Goal: Task Accomplishment & Management: Use online tool/utility

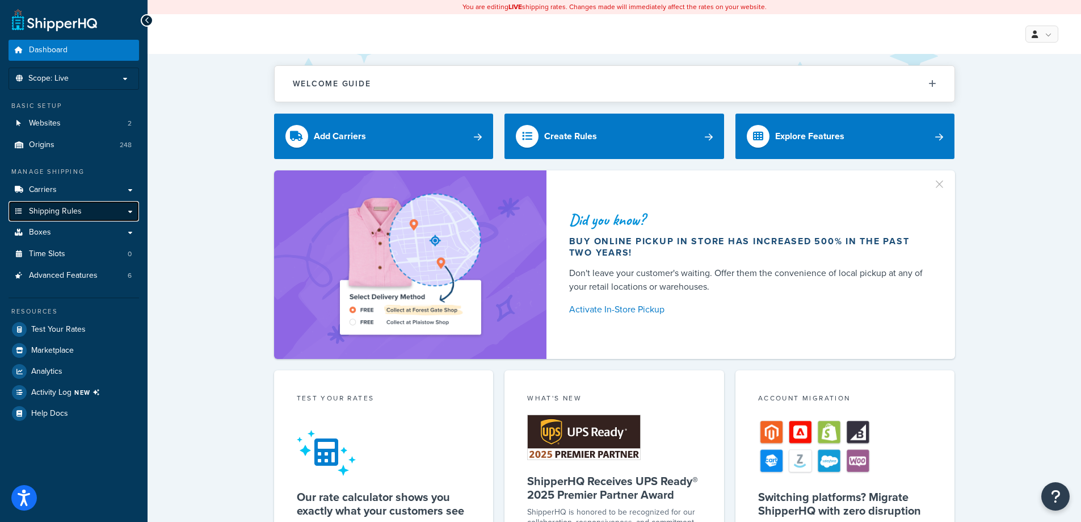
click at [87, 209] on link "Shipping Rules" at bounding box center [74, 211] width 131 height 21
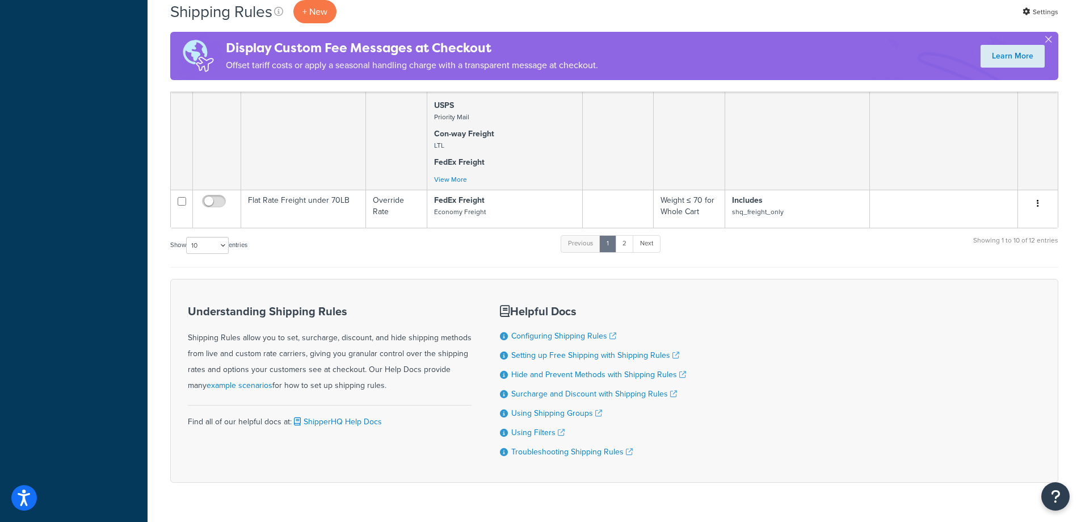
scroll to position [1248, 0]
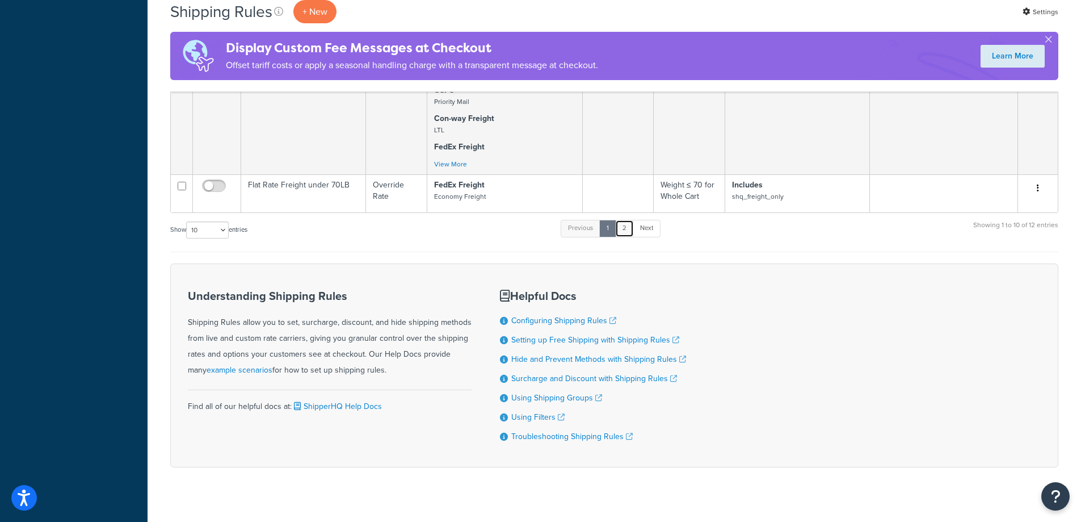
click at [632, 225] on link "2" at bounding box center [624, 228] width 19 height 17
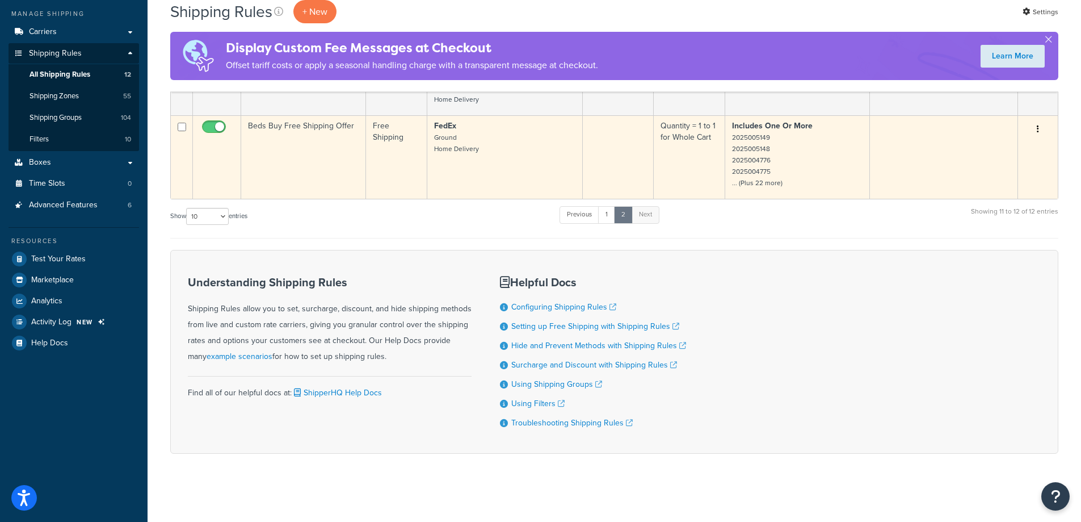
click at [368, 163] on td "Free Shipping" at bounding box center [396, 156] width 61 height 83
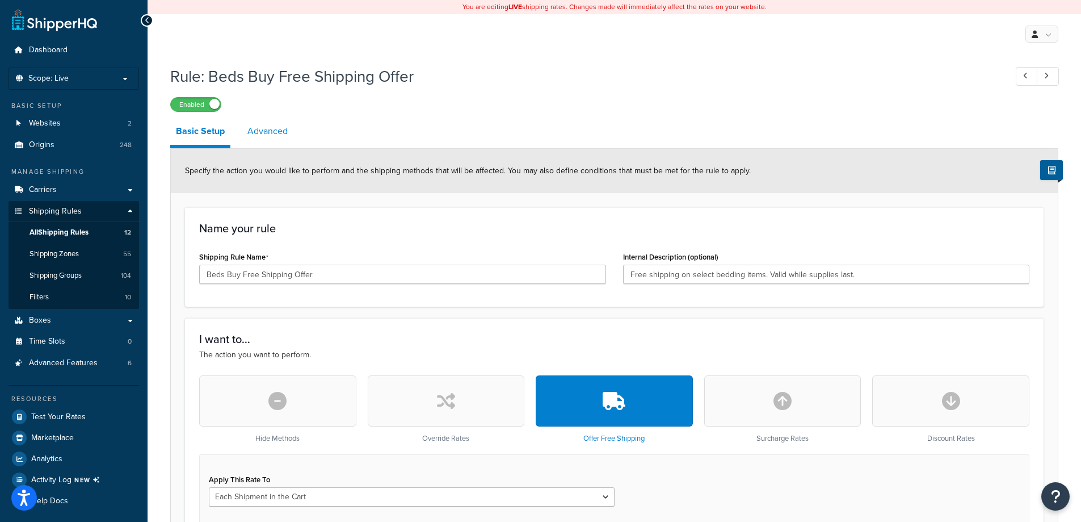
click at [277, 132] on link "Advanced" at bounding box center [268, 130] width 52 height 27
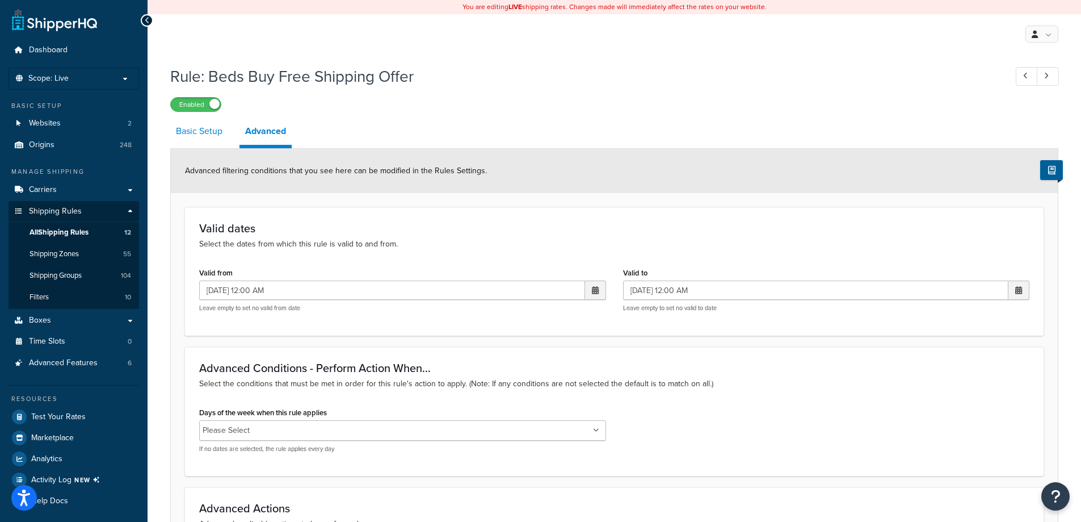
click at [184, 127] on link "Basic Setup" at bounding box center [199, 130] width 58 height 27
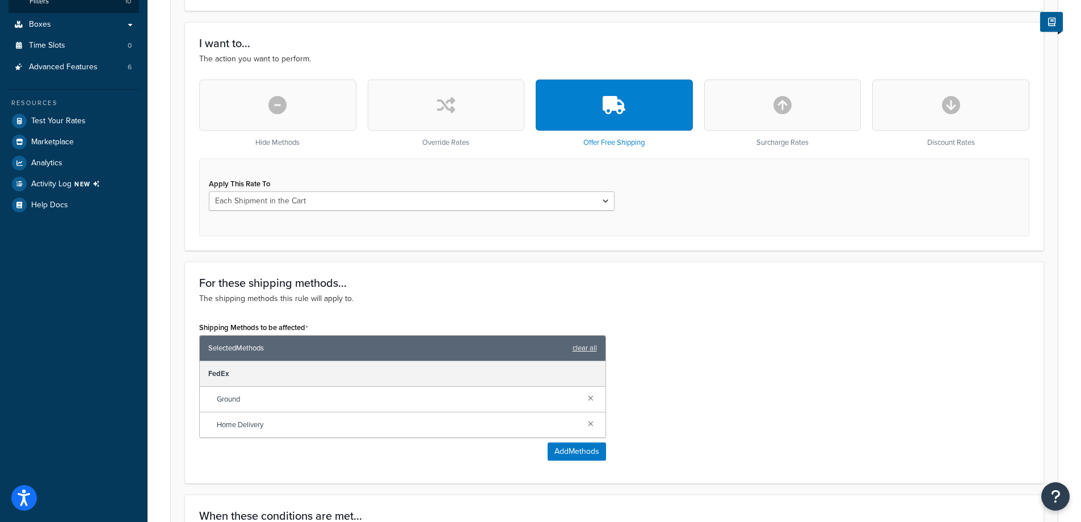
scroll to position [292, 0]
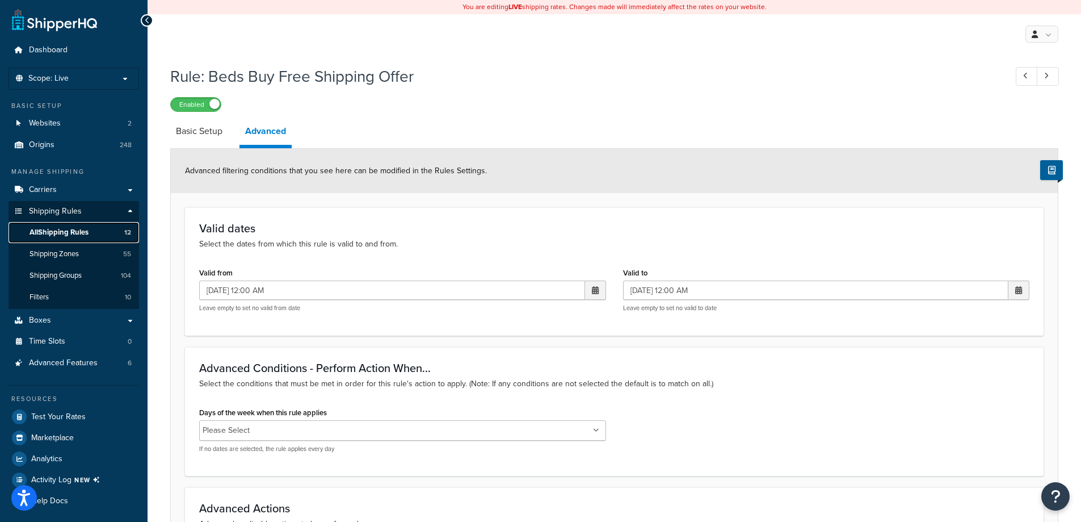
click at [78, 230] on span "All Shipping Rules" at bounding box center [59, 233] width 59 height 10
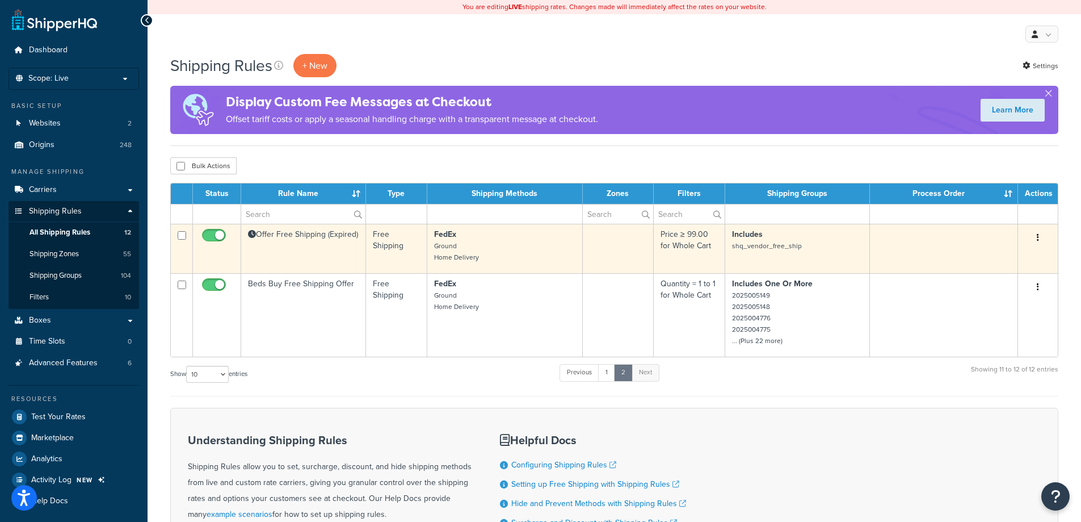
click at [308, 249] on td "Offer Free Shipping (Expired)" at bounding box center [303, 248] width 125 height 49
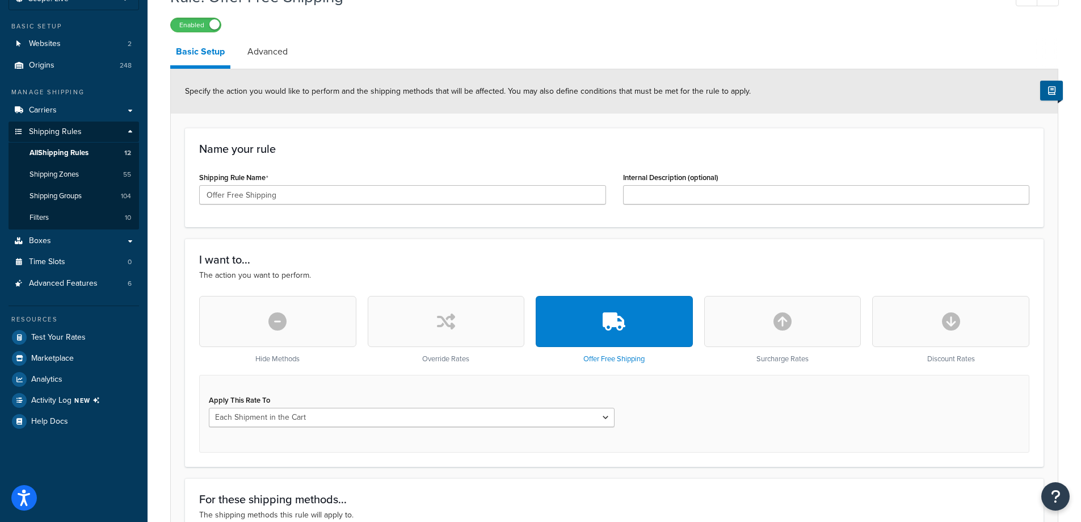
scroll to position [41, 0]
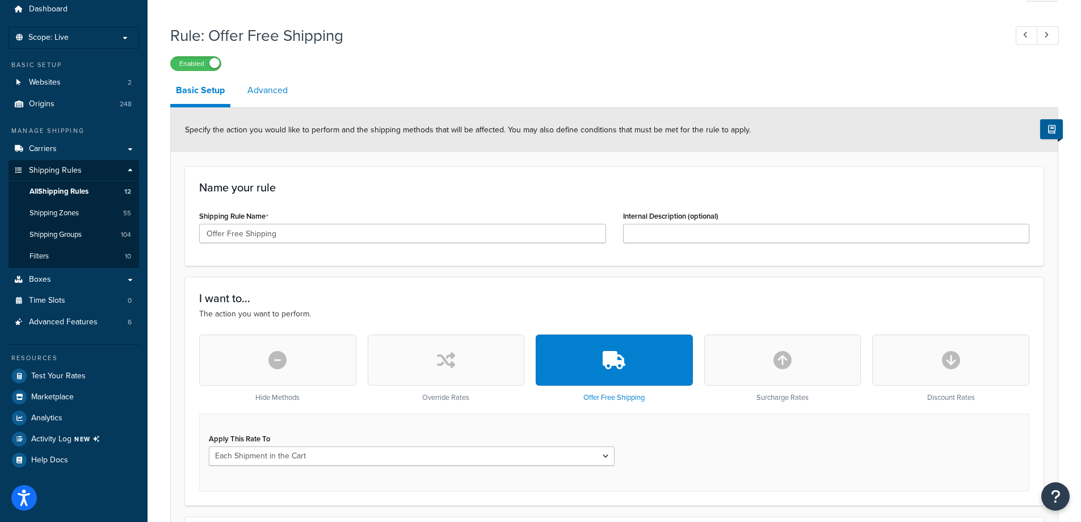
click at [285, 88] on link "Advanced" at bounding box center [268, 90] width 52 height 27
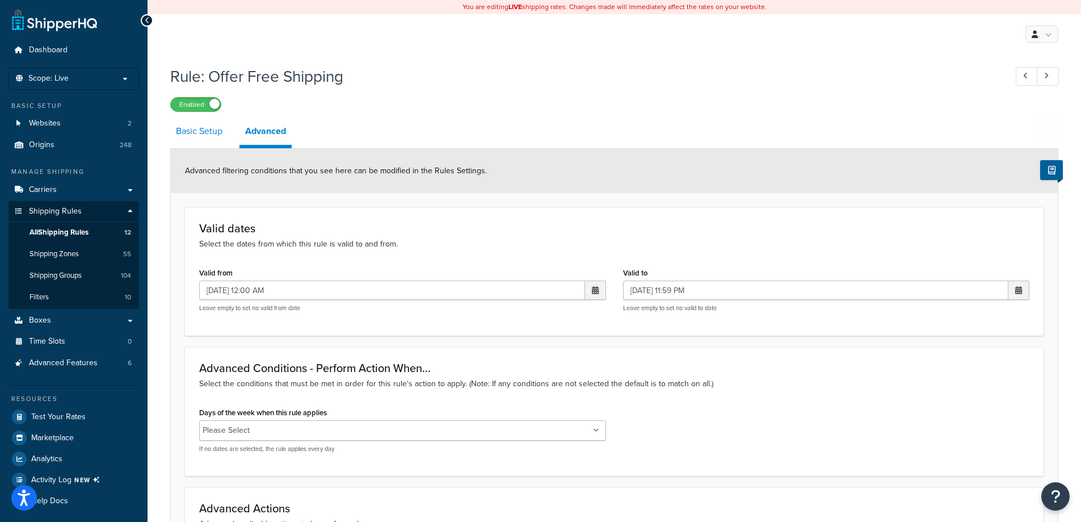
click at [208, 127] on link "Basic Setup" at bounding box center [199, 130] width 58 height 27
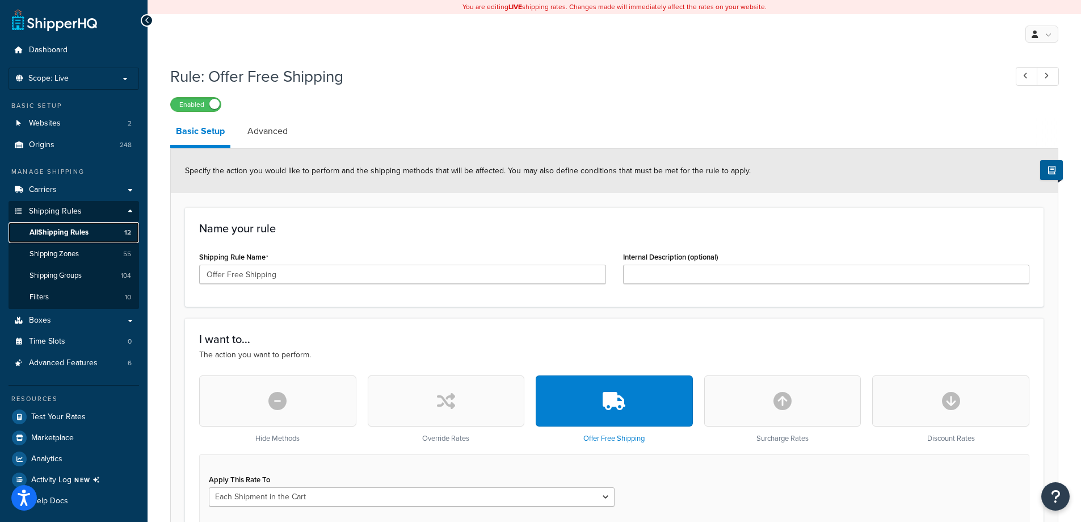
click at [89, 233] on span "All Shipping Rules" at bounding box center [59, 233] width 59 height 10
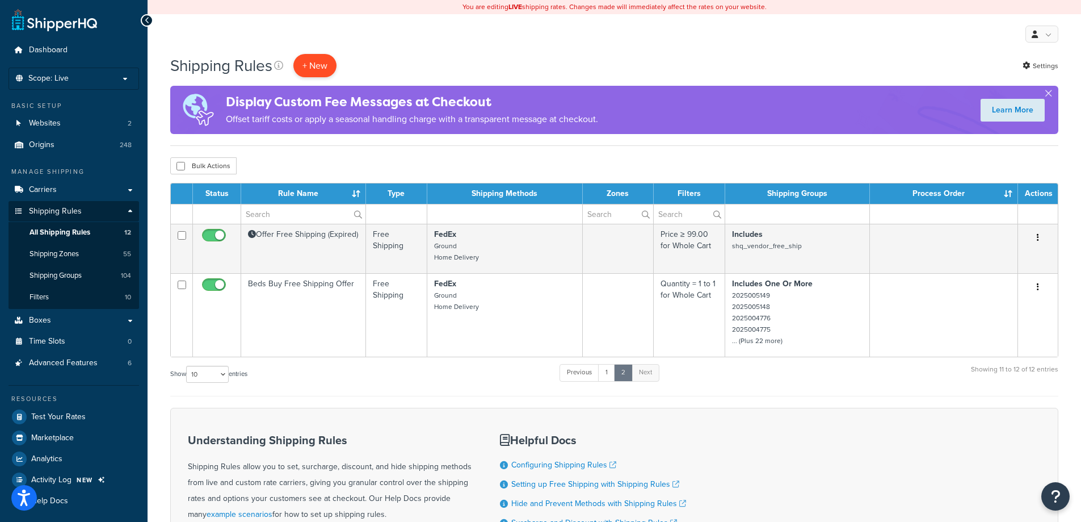
click at [319, 68] on p "+ New" at bounding box center [314, 65] width 43 height 23
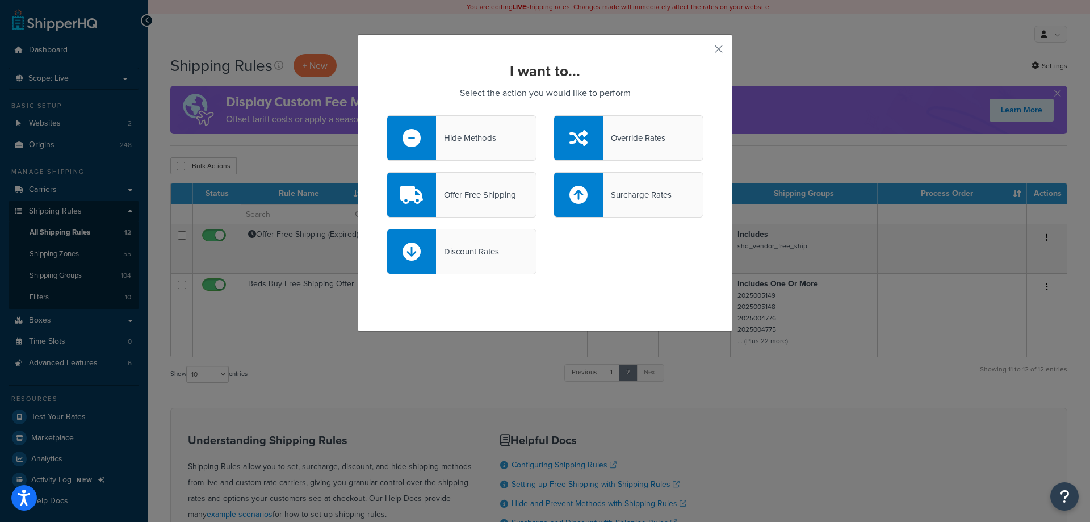
click at [489, 190] on div "Offer Free Shipping" at bounding box center [476, 195] width 80 height 16
click at [0, 0] on input "Offer Free Shipping" at bounding box center [0, 0] width 0 height 0
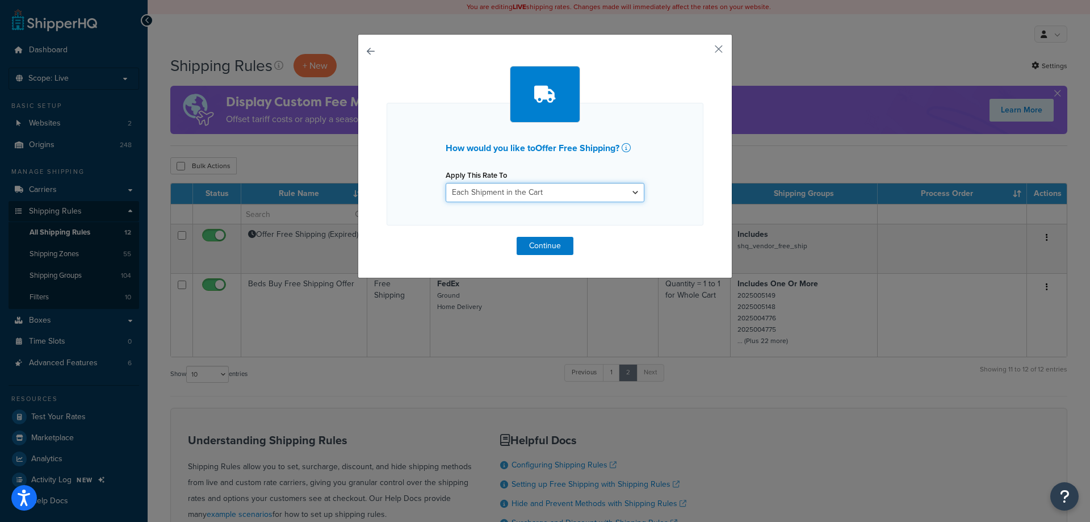
click at [575, 186] on select "Each Shipment in the Cart Each Origin in the Cart Each Shipping Group in the Ca…" at bounding box center [544, 192] width 199 height 19
select select "ITEM"
click at [445, 183] on select "Each Shipment in the Cart Each Origin in the Cart Each Shipping Group in the Ca…" at bounding box center [544, 192] width 199 height 19
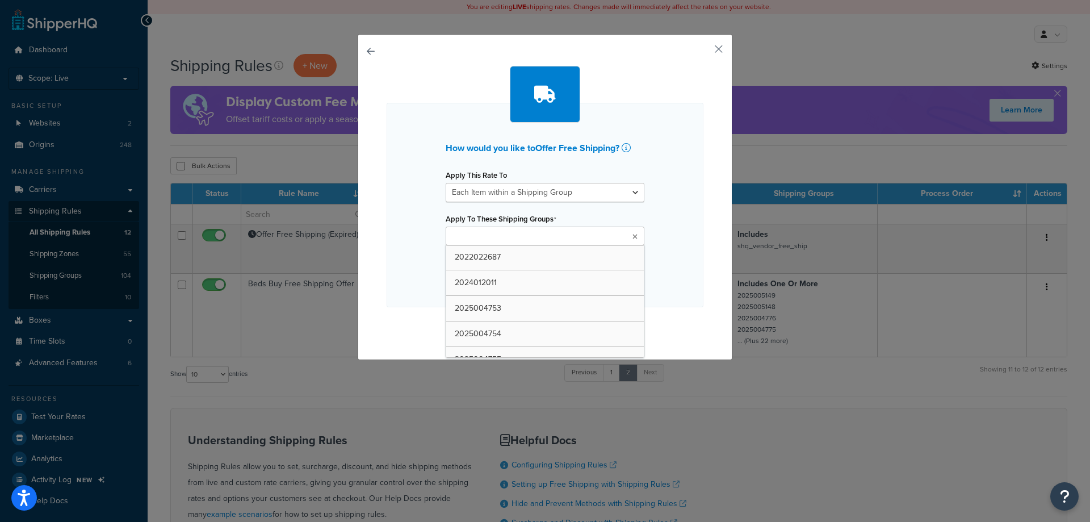
click at [507, 239] on input "Apply To These Shipping Groups" at bounding box center [499, 236] width 100 height 12
click at [503, 237] on input "Apply To These Shipping Groups" at bounding box center [499, 236] width 100 height 12
click at [649, 225] on div "How would you like to Offer Free Shipping ? Apply This Rate To Each Shipment in…" at bounding box center [544, 205] width 317 height 204
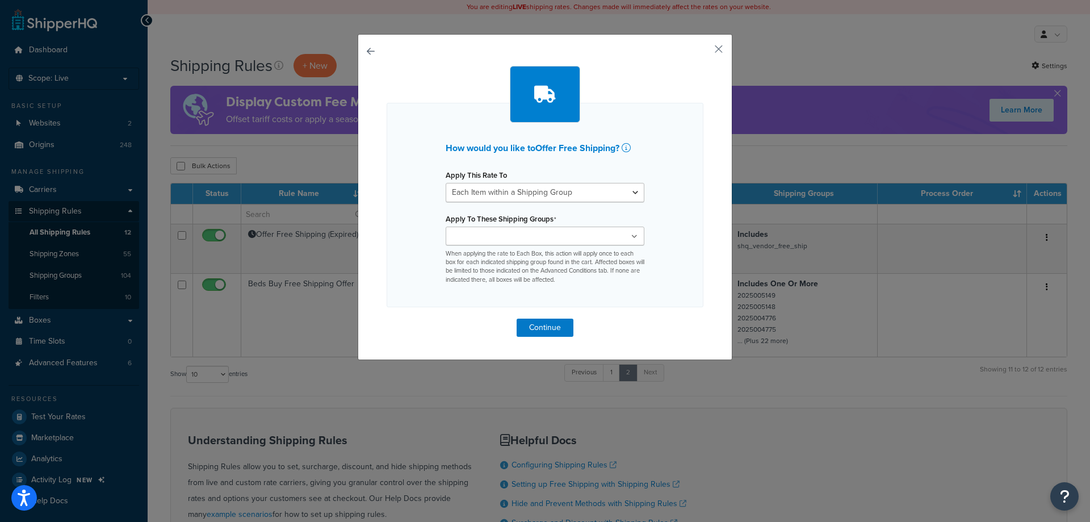
click at [571, 238] on ul at bounding box center [544, 235] width 199 height 19
click at [662, 216] on div "How would you like to Offer Free Shipping ? Apply This Rate To Each Shipment in…" at bounding box center [544, 205] width 317 height 204
click at [609, 197] on select "Each Shipment in the Cart Each Origin in the Cart Each Shipping Group in the Ca…" at bounding box center [544, 192] width 199 height 19
click at [445, 183] on select "Each Shipment in the Cart Each Origin in the Cart Each Shipping Group in the Ca…" at bounding box center [544, 192] width 199 height 19
click at [565, 236] on ul at bounding box center [544, 235] width 199 height 19
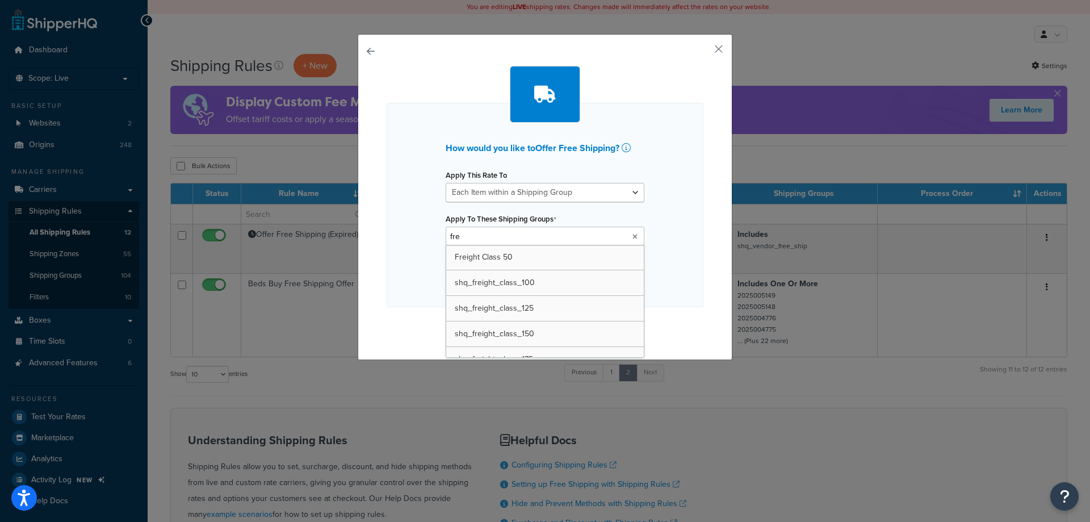
type input "free"
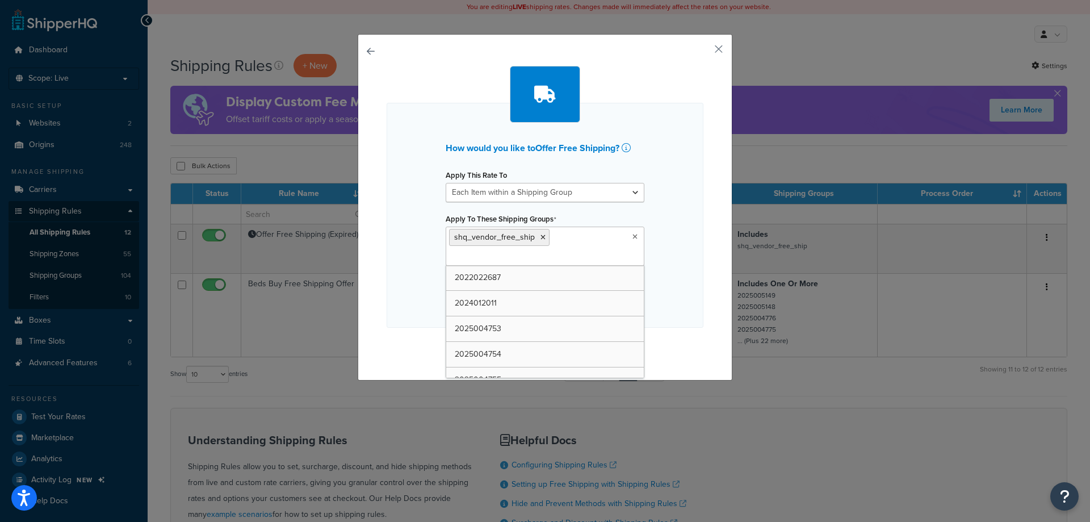
click at [671, 237] on div "How would you like to Offer Free Shipping ? Apply This Rate To Each Shipment in…" at bounding box center [544, 215] width 317 height 225
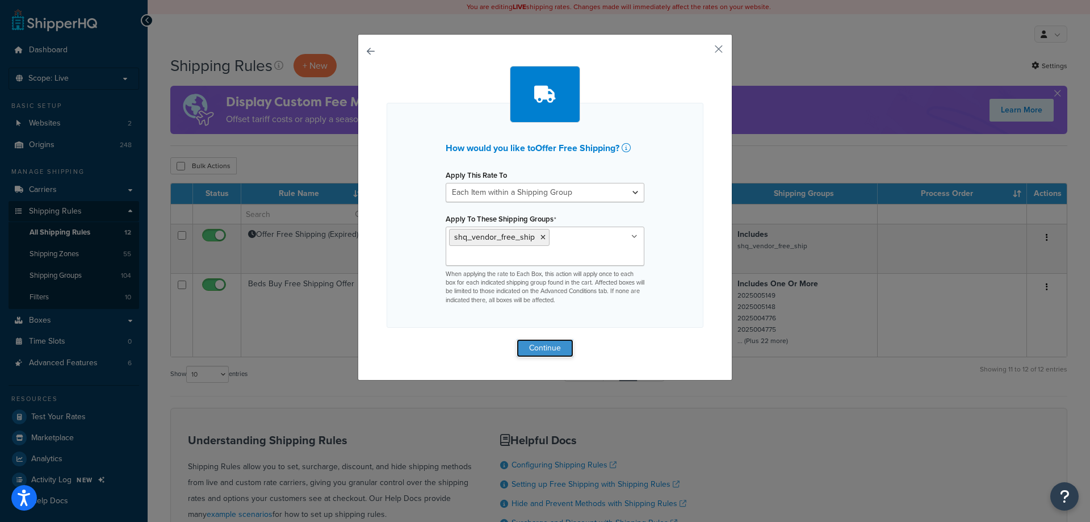
click at [546, 346] on button "Continue" at bounding box center [544, 348] width 57 height 18
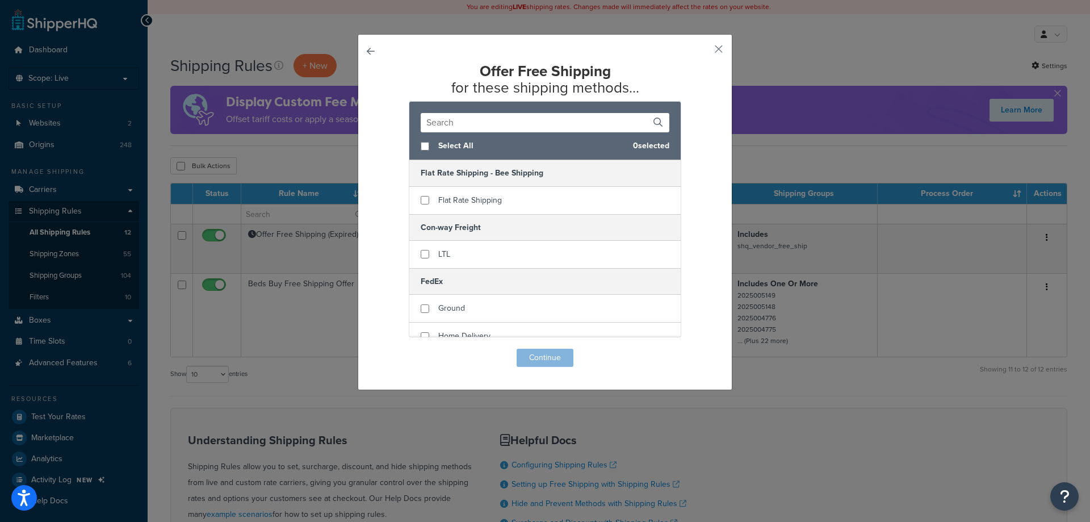
click at [386, 348] on button "button" at bounding box center [386, 348] width 0 height 0
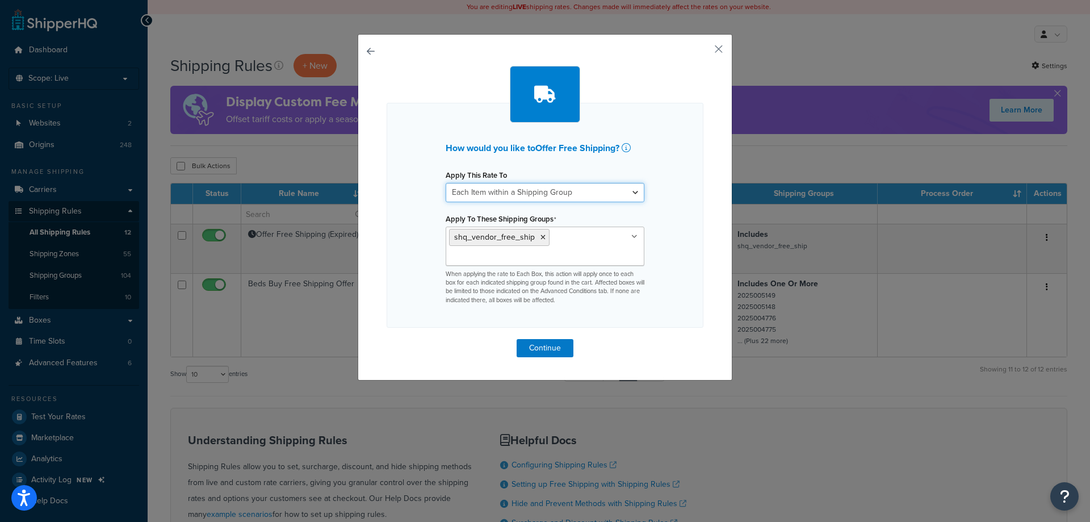
click at [615, 189] on select "Each Shipment in the Cart Each Origin in the Cart Each Shipping Group in the Ca…" at bounding box center [544, 192] width 199 height 19
click at [445, 183] on select "Each Shipment in the Cart Each Origin in the Cart Each Shipping Group in the Ca…" at bounding box center [544, 192] width 199 height 19
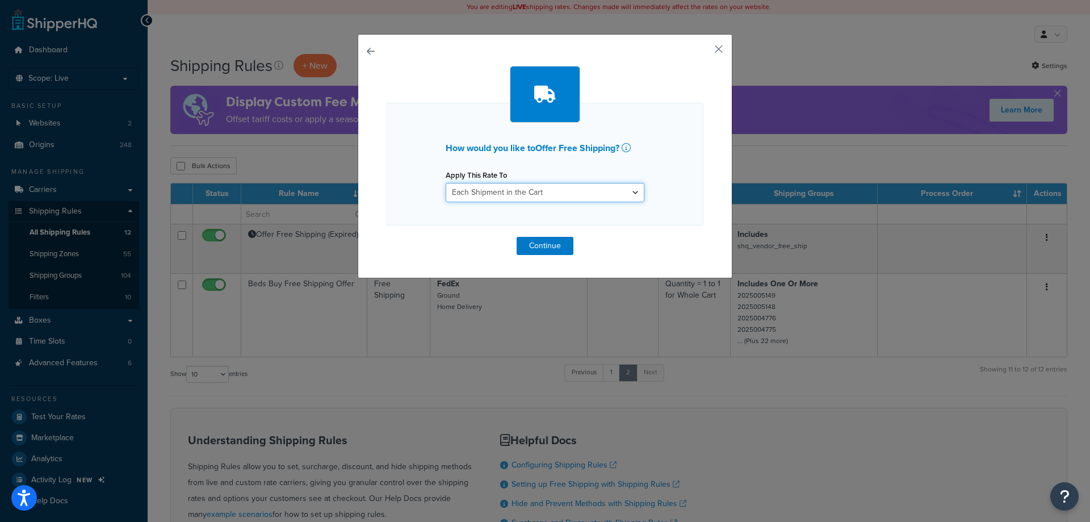
click at [549, 194] on select "Each Shipment in the Cart Each Origin in the Cart Each Shipping Group in the Ca…" at bounding box center [544, 192] width 199 height 19
click at [445, 183] on select "Each Shipment in the Cart Each Origin in the Cart Each Shipping Group in the Ca…" at bounding box center [544, 192] width 199 height 19
click at [544, 193] on select "Each Shipment in the Cart Each Origin in the Cart Each Shipping Group in the Ca…" at bounding box center [544, 192] width 199 height 19
click at [445, 183] on select "Each Shipment in the Cart Each Origin in the Cart Each Shipping Group in the Ca…" at bounding box center [544, 192] width 199 height 19
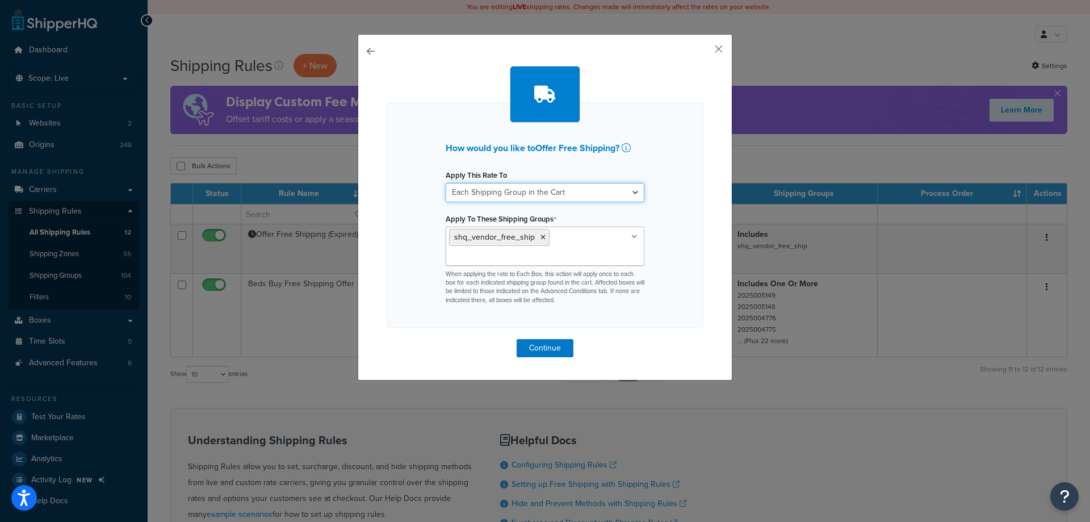
click at [534, 199] on select "Each Shipment in the Cart Each Origin in the Cart Each Shipping Group in the Ca…" at bounding box center [544, 192] width 199 height 19
select select "ITEM"
click at [445, 183] on select "Each Shipment in the Cart Each Origin in the Cart Each Shipping Group in the Ca…" at bounding box center [544, 192] width 199 height 19
click at [673, 267] on div "How would you like to Offer Free Shipping ? Apply This Rate To Each Shipment in…" at bounding box center [544, 215] width 317 height 225
